Goal: Use online tool/utility: Utilize a website feature to perform a specific function

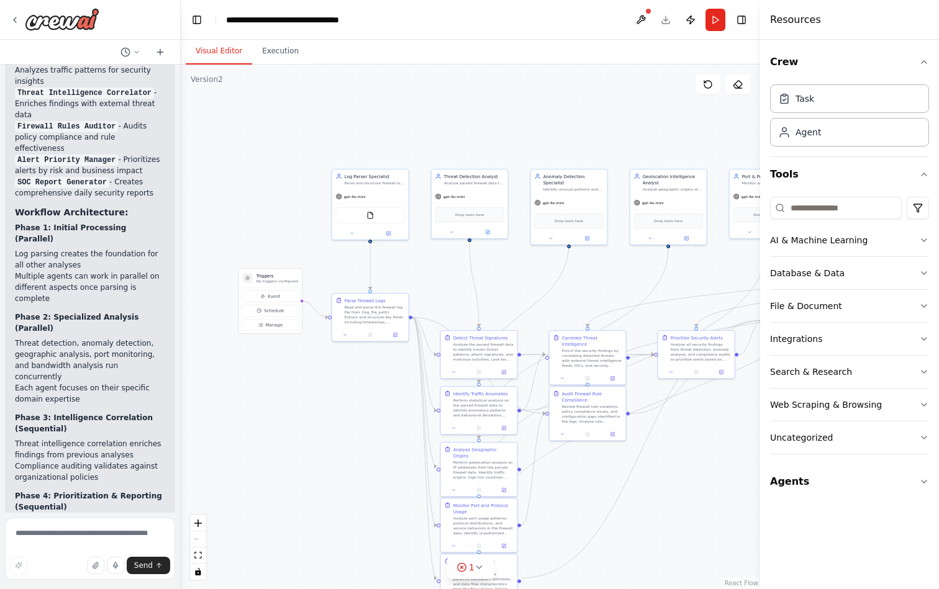
scroll to position [1584, 0]
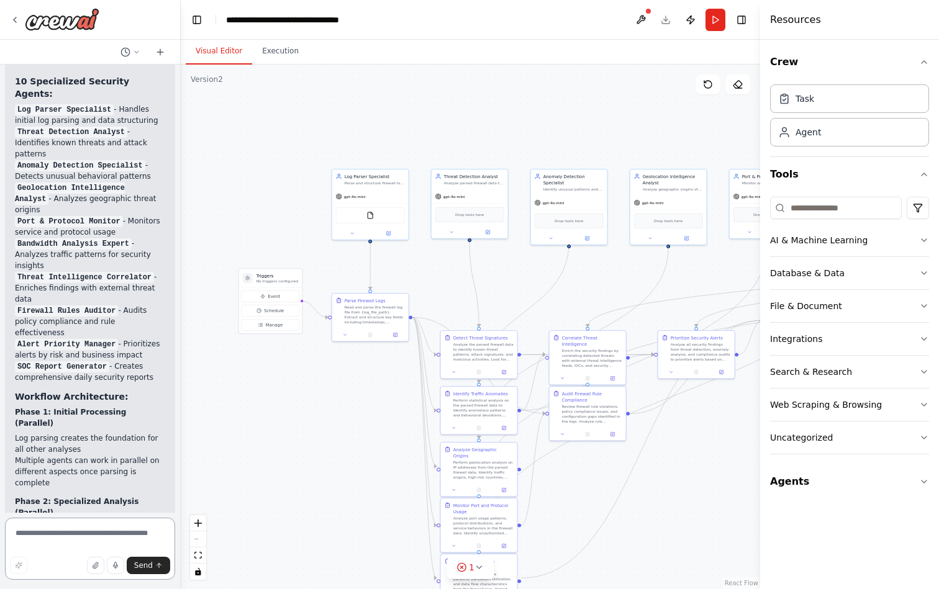
click at [48, 535] on textarea at bounding box center [90, 549] width 170 height 62
paste textarea "**********"
type textarea "**********"
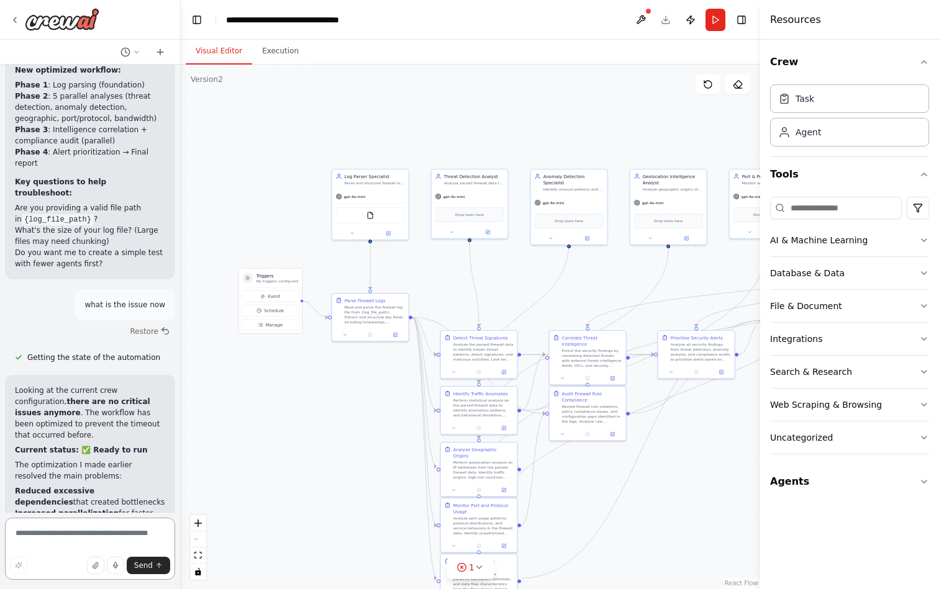
scroll to position [4666, 0]
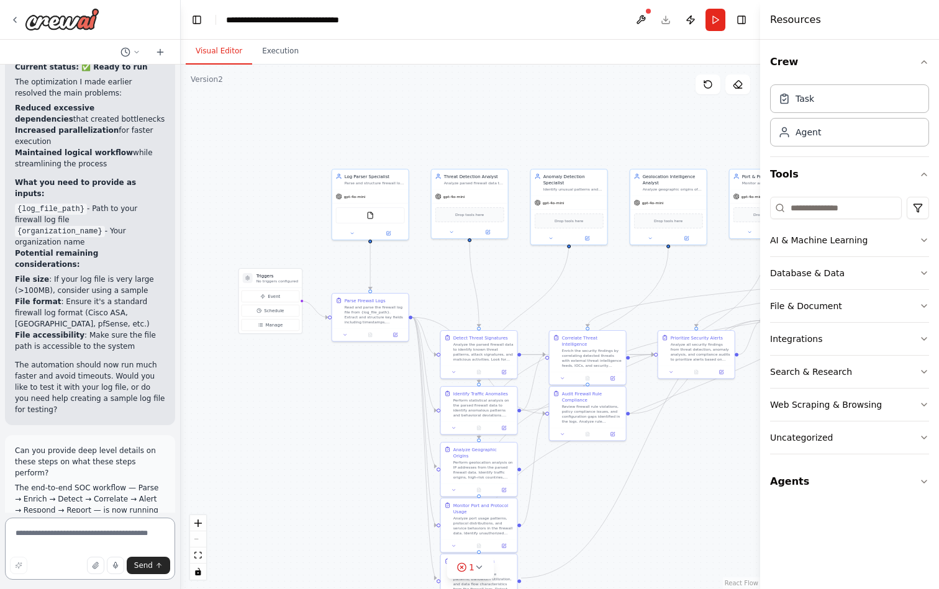
click at [98, 530] on textarea at bounding box center [90, 549] width 170 height 62
click at [126, 494] on div "Can you provide deep level details on these steps on what these steps perform? …" at bounding box center [90, 486] width 170 height 102
click at [68, 542] on textarea at bounding box center [90, 549] width 170 height 62
click at [159, 567] on icon "submit" at bounding box center [159, 566] width 0 height 4
click at [61, 554] on textarea at bounding box center [90, 549] width 170 height 62
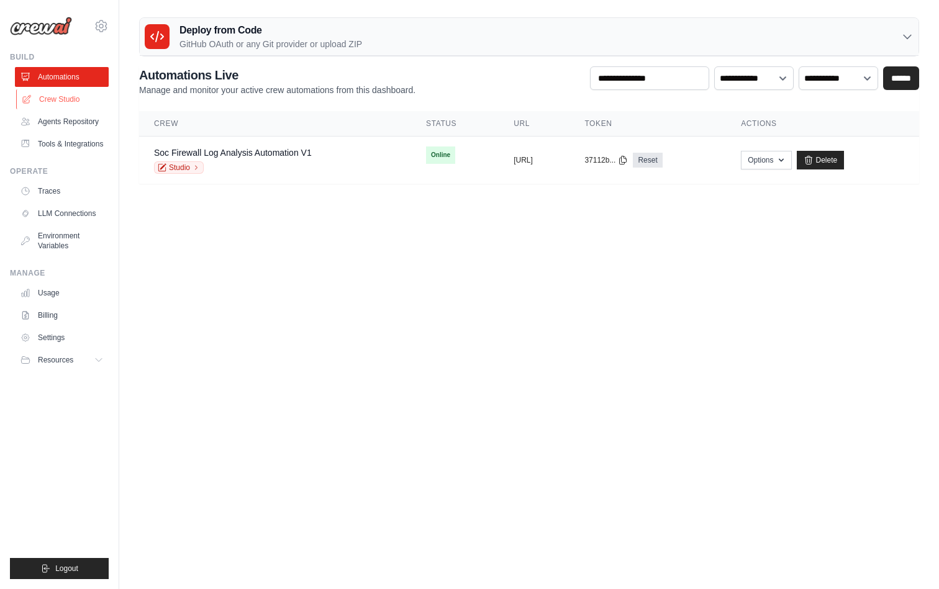
click at [58, 101] on link "Crew Studio" at bounding box center [63, 99] width 94 height 20
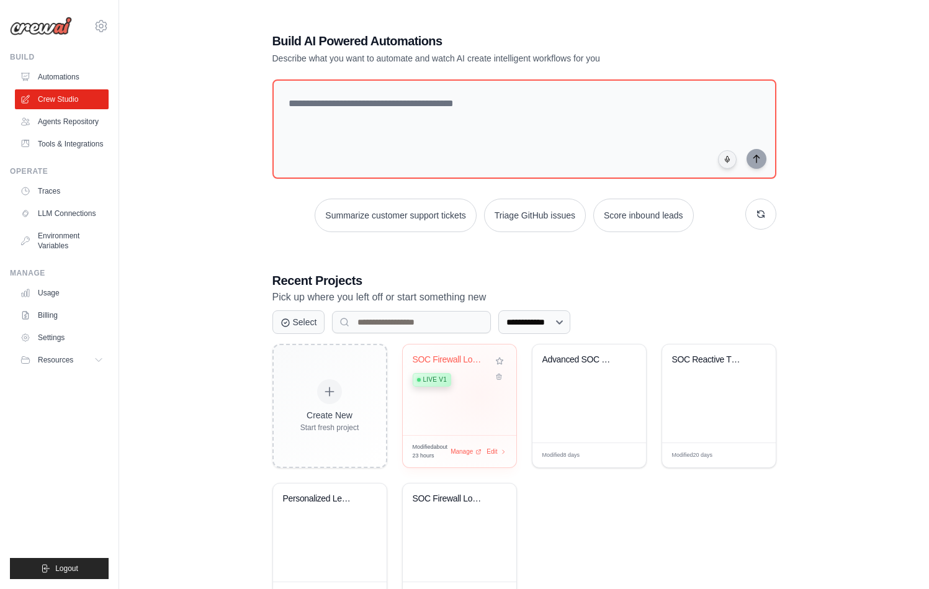
click at [475, 399] on div "SOC Firewall Log Analysis Automatio... Live v1" at bounding box center [460, 390] width 114 height 91
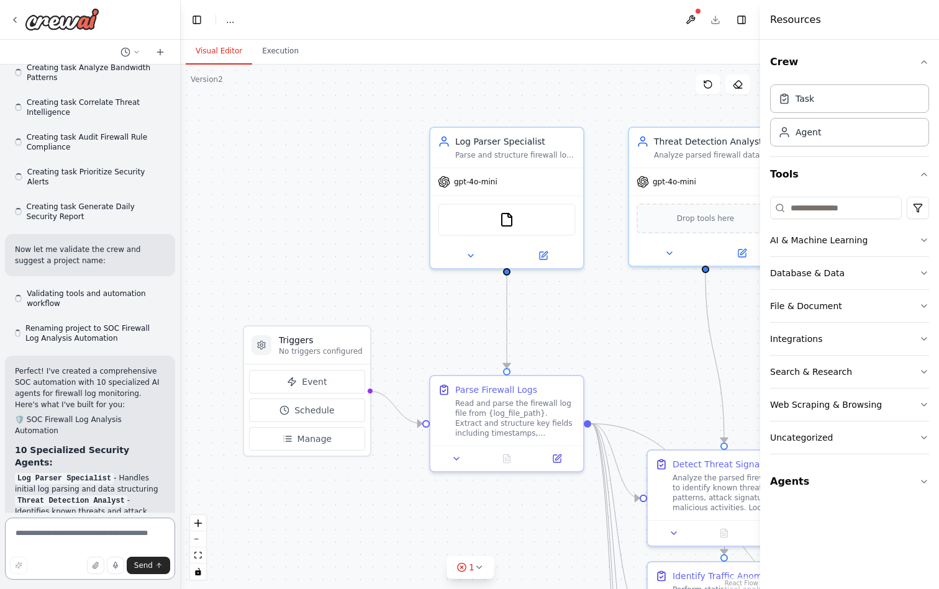
click at [32, 533] on textarea at bounding box center [90, 549] width 170 height 62
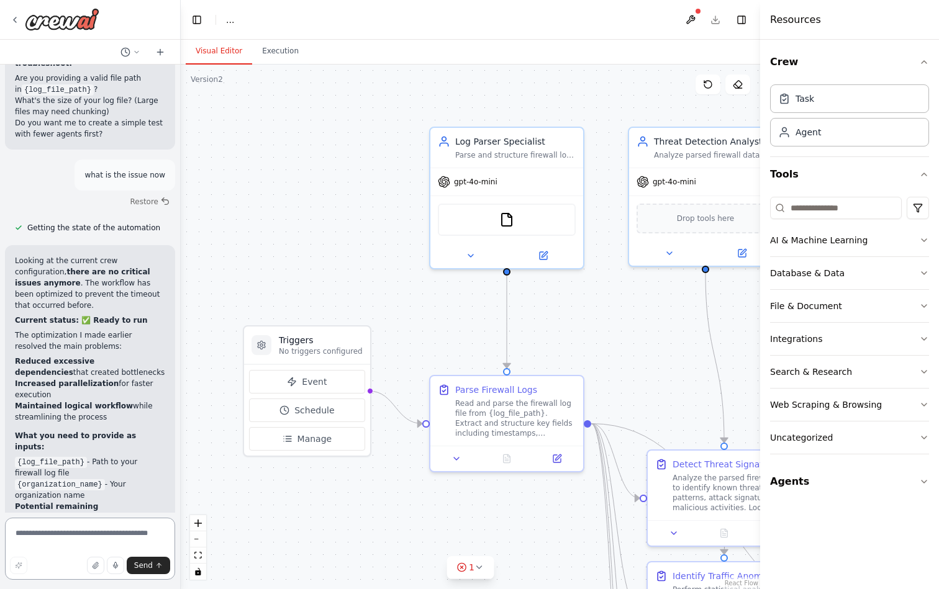
scroll to position [4555, 0]
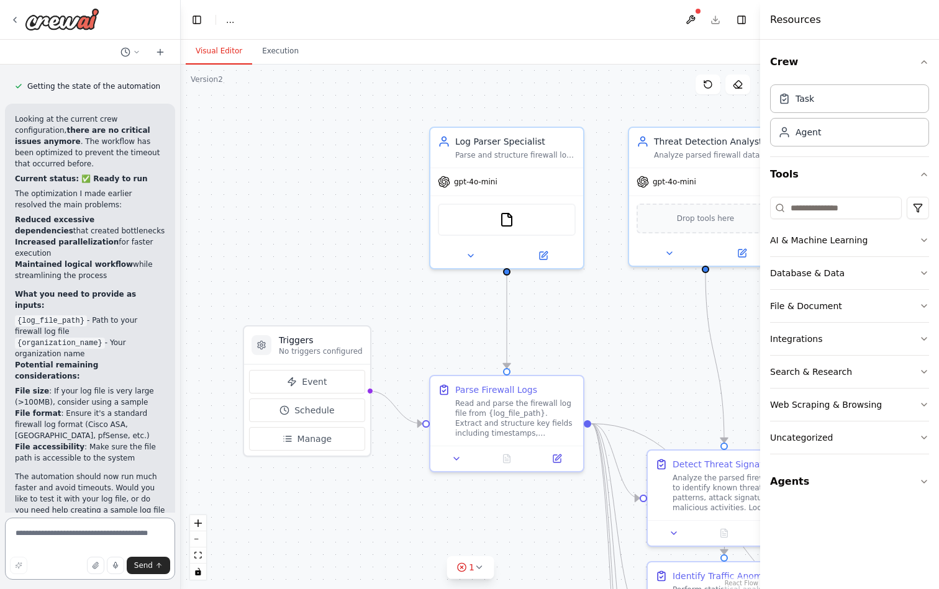
paste textarea "**********"
type textarea "**********"
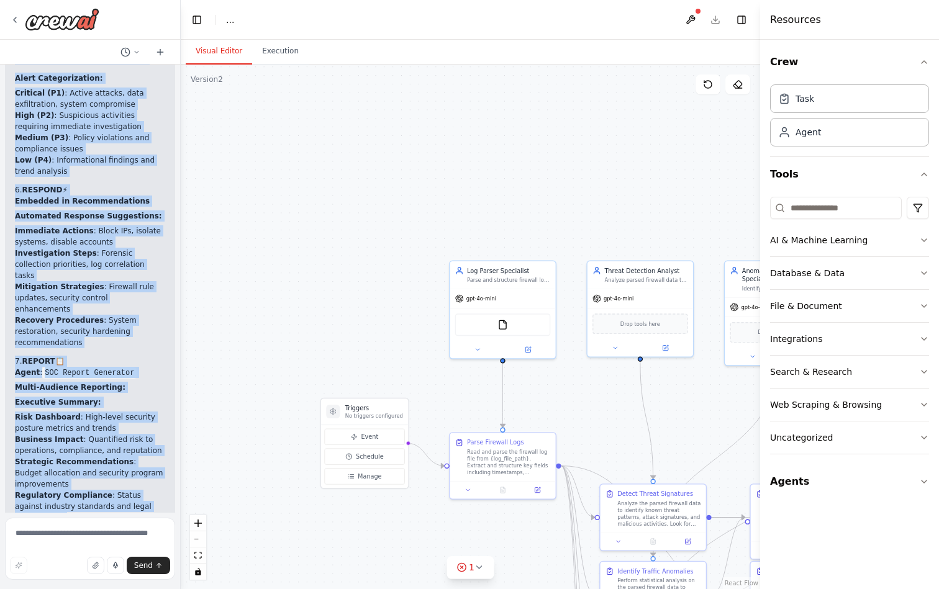
scroll to position [7523, 0]
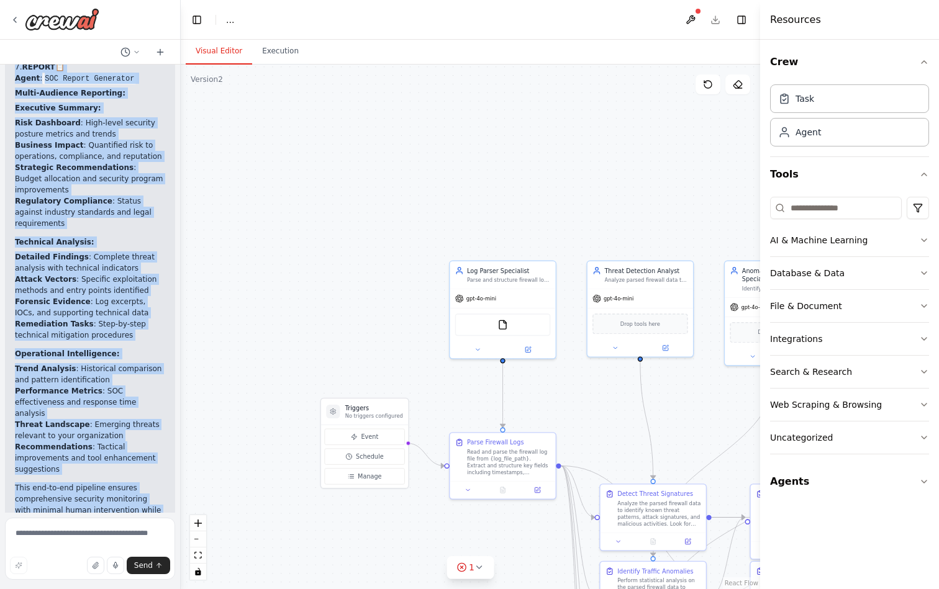
drag, startPoint x: 15, startPoint y: 328, endPoint x: 126, endPoint y: 446, distance: 162.0
copy div "I'll break down the deep technical details of each phase in your SOC automation…"
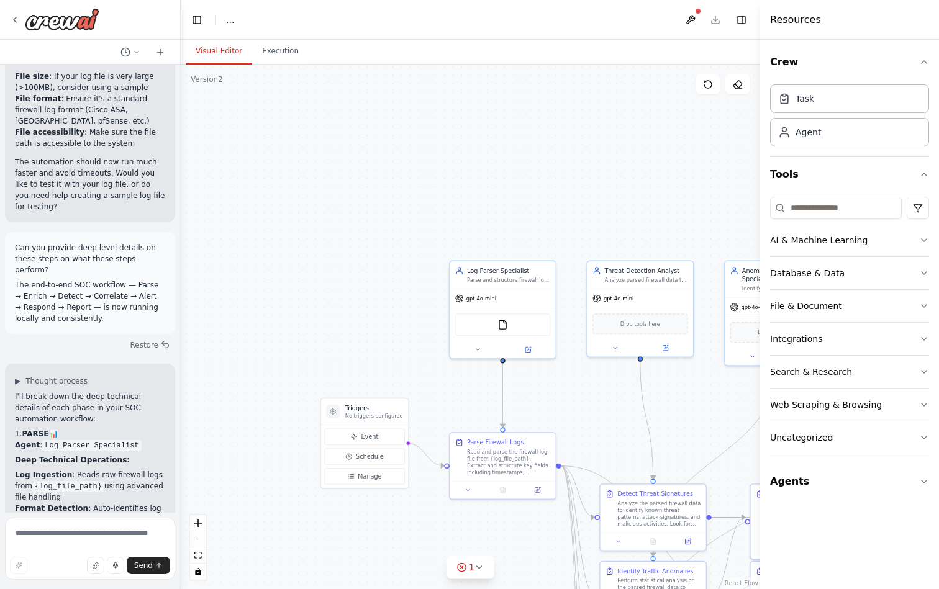
scroll to position [4861, 0]
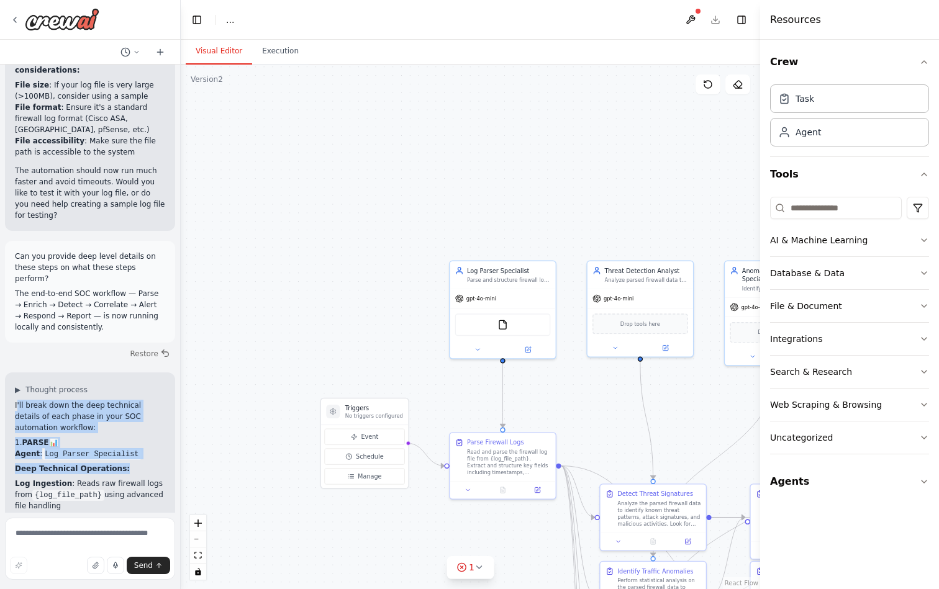
drag, startPoint x: 16, startPoint y: 373, endPoint x: 55, endPoint y: 418, distance: 59.4
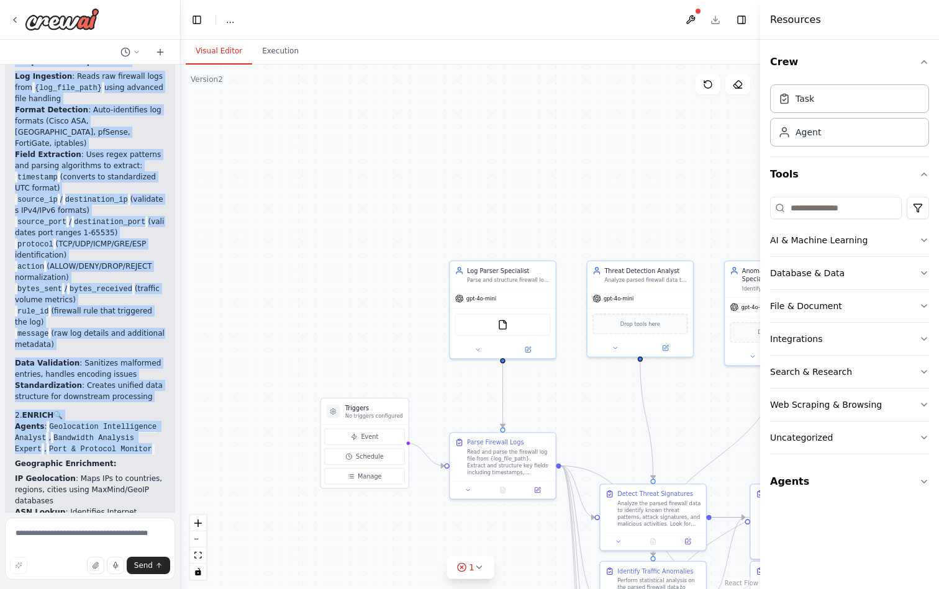
drag, startPoint x: 16, startPoint y: 368, endPoint x: 81, endPoint y: 413, distance: 79.0
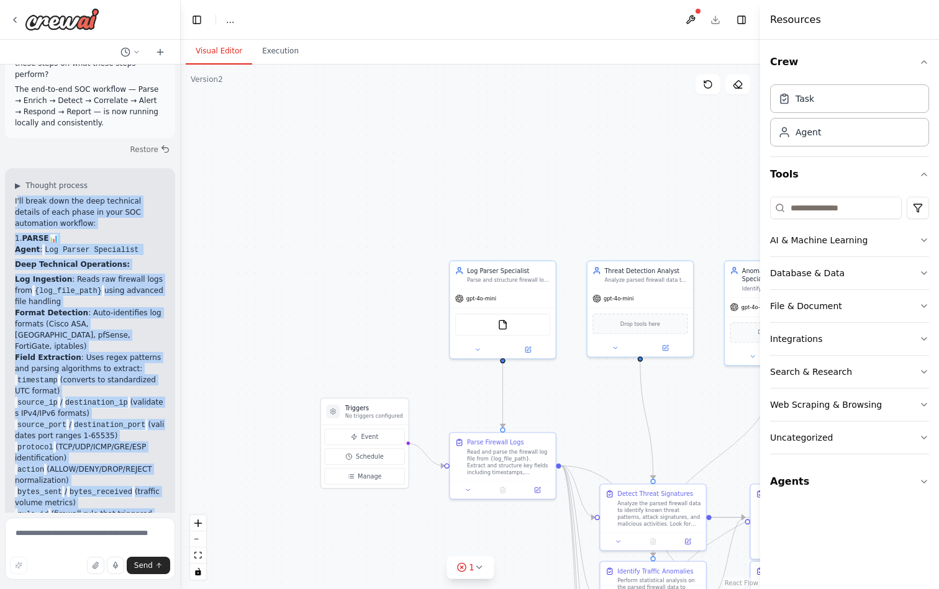
scroll to position [5062, 0]
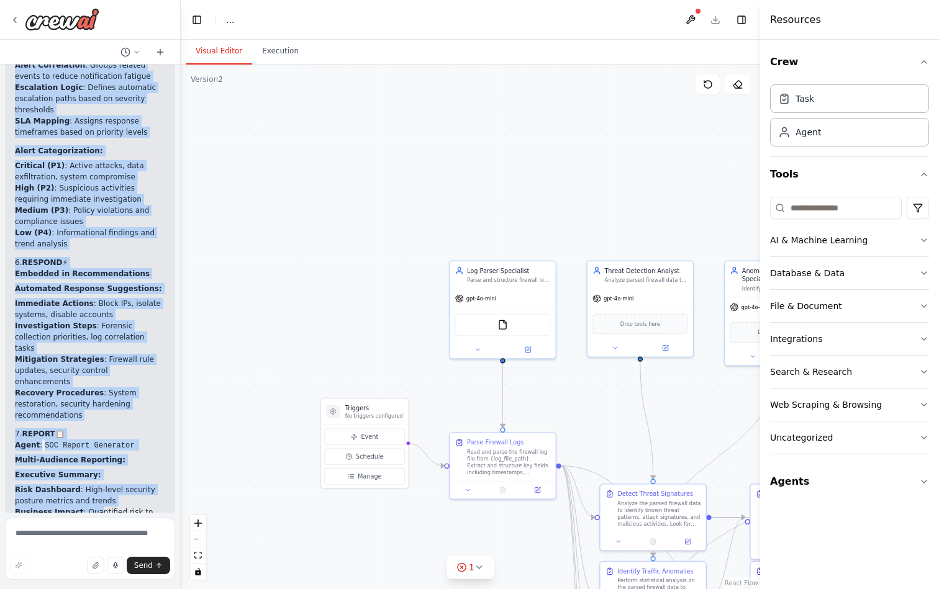
scroll to position [7523, 0]
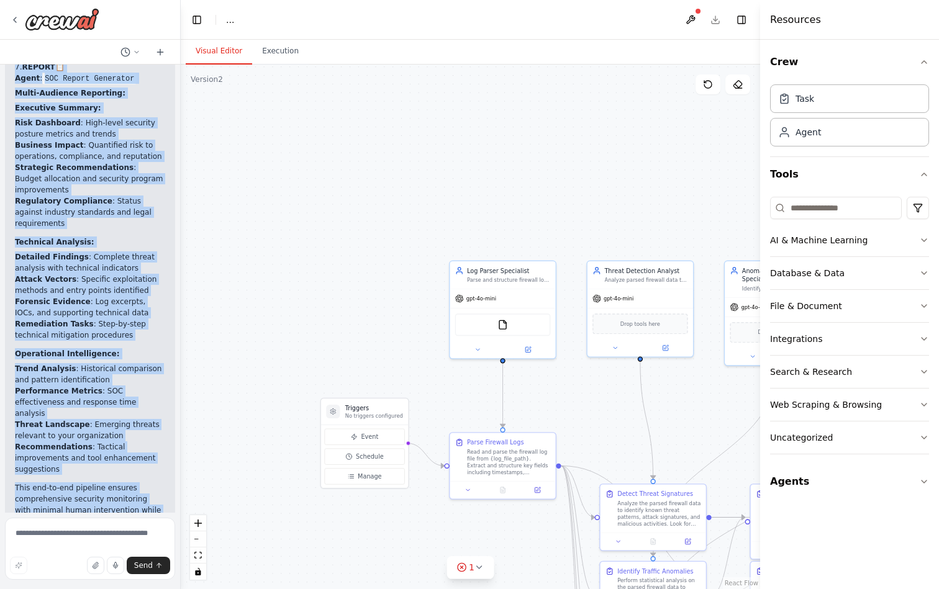
drag, startPoint x: 14, startPoint y: 166, endPoint x: 129, endPoint y: 488, distance: 342.0
copy div "I'll break down the deep technical details of each phase in your SOC automation…"
